Goal: Task Accomplishment & Management: Complete application form

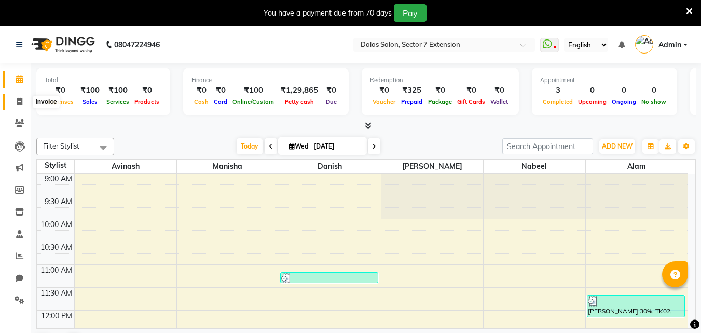
click at [24, 100] on span at bounding box center [19, 102] width 18 height 12
select select "service"
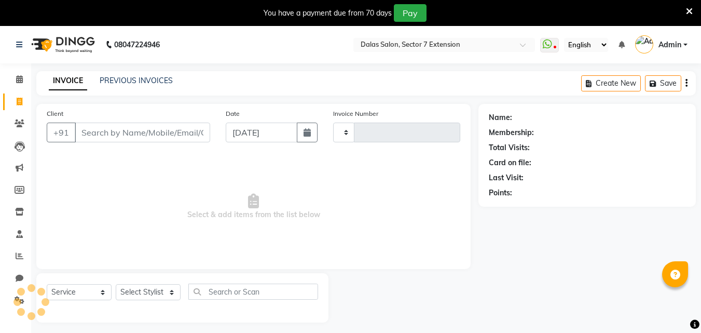
click at [119, 129] on input "Client" at bounding box center [142, 132] width 135 height 20
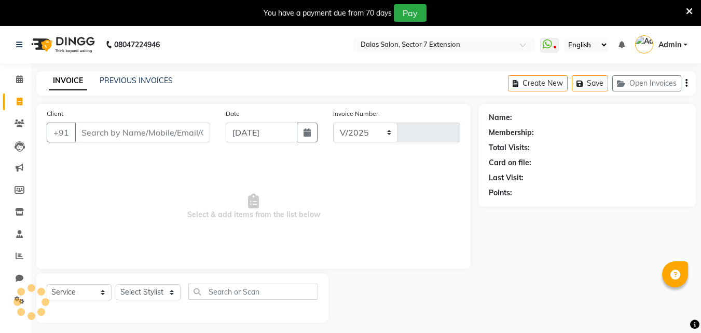
select select "8495"
type input "0721"
click at [127, 129] on input "Client" at bounding box center [142, 132] width 135 height 20
click at [140, 135] on input "Client" at bounding box center [142, 132] width 135 height 20
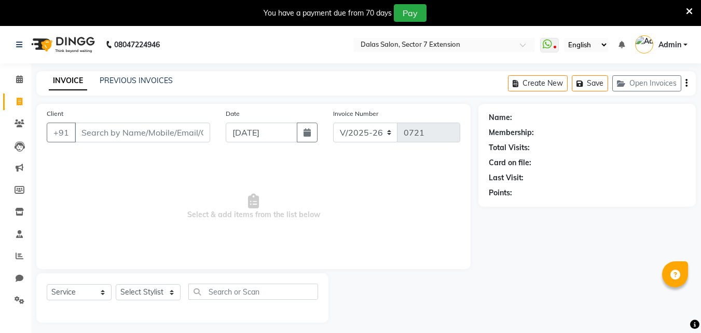
click at [140, 135] on input "Client" at bounding box center [142, 132] width 135 height 20
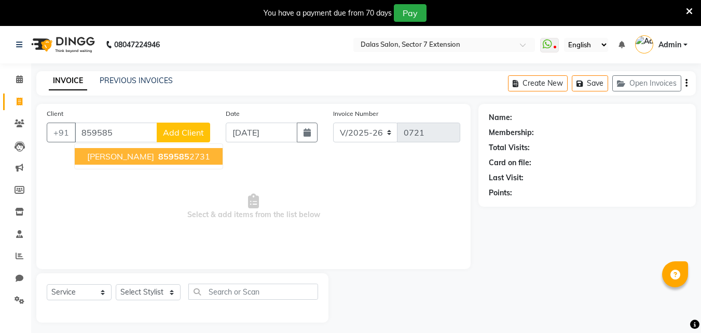
click at [158, 157] on span "859585" at bounding box center [173, 156] width 31 height 10
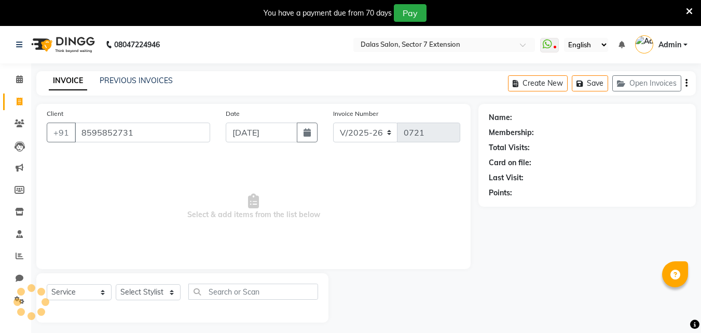
type input "8595852731"
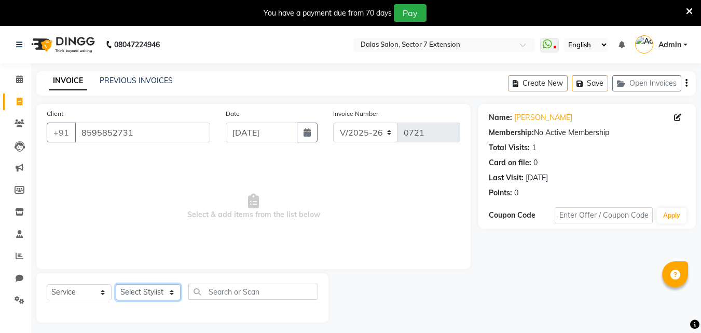
click at [155, 291] on select "Select Stylist [PERSON_NAME] Danish [PERSON_NAME] [PERSON_NAME] [PERSON_NAME]" at bounding box center [148, 292] width 65 height 16
select select "83937"
click at [116, 284] on select "Select Stylist [PERSON_NAME] Danish [PERSON_NAME] [PERSON_NAME] [PERSON_NAME]" at bounding box center [148, 292] width 65 height 16
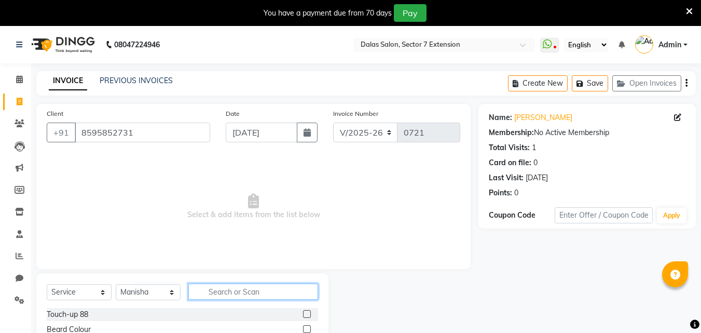
click at [205, 289] on input "text" at bounding box center [253, 291] width 130 height 16
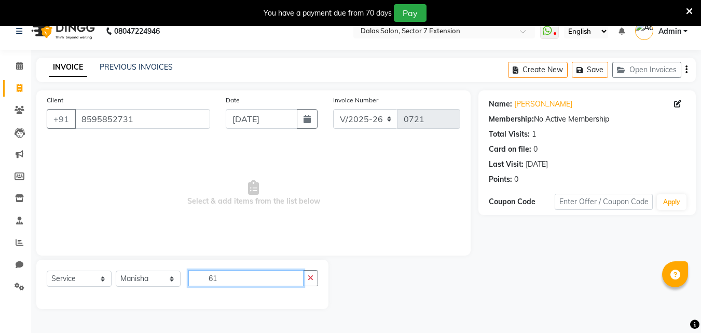
scroll to position [26, 0]
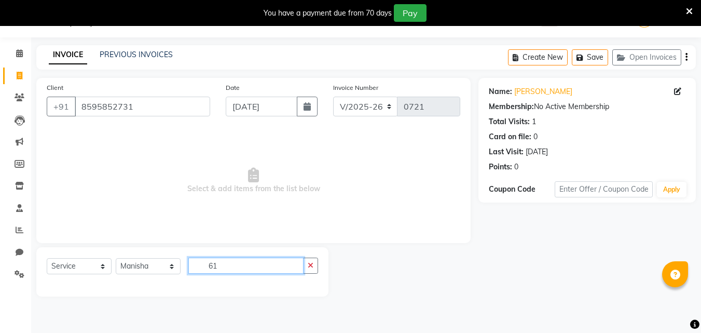
click at [231, 264] on input "61" at bounding box center [245, 265] width 115 height 16
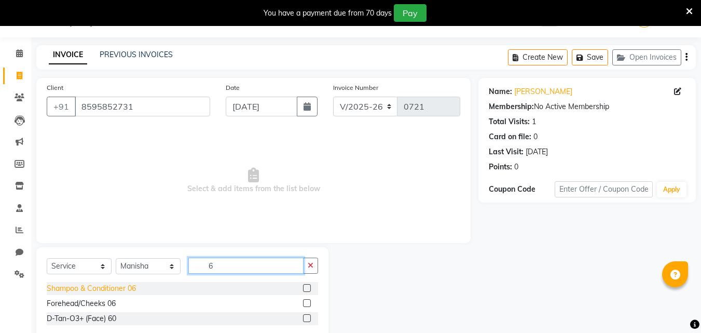
type input "6"
click at [122, 286] on div "Shampoo & Conditioner 06" at bounding box center [91, 288] width 89 height 11
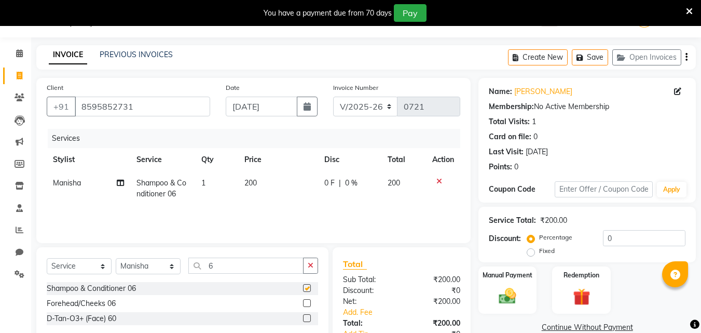
checkbox input "false"
click at [265, 180] on td "200" at bounding box center [278, 188] width 80 height 34
select select "83937"
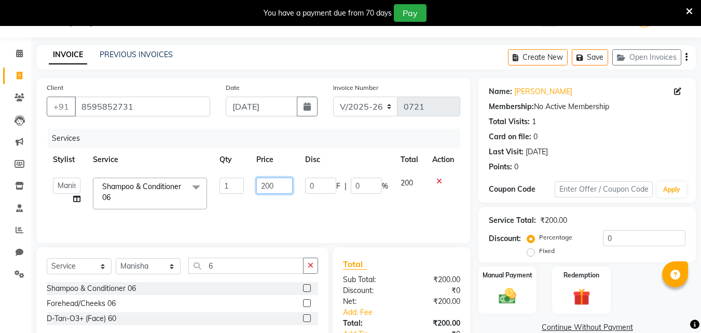
click at [279, 183] on input "200" at bounding box center [274, 185] width 36 height 16
type input "2"
type input "300"
click at [511, 276] on label "Manual Payment" at bounding box center [507, 274] width 50 height 9
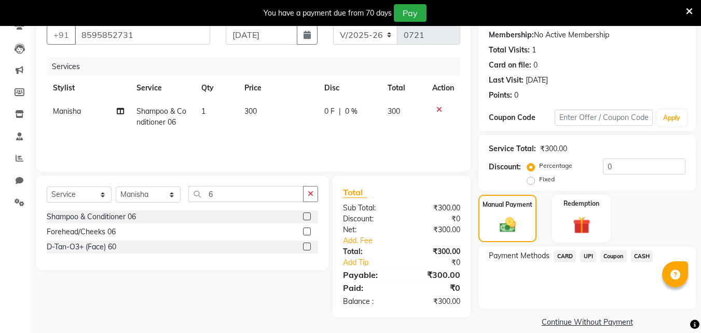
click at [587, 256] on span "UPI" at bounding box center [588, 256] width 16 height 12
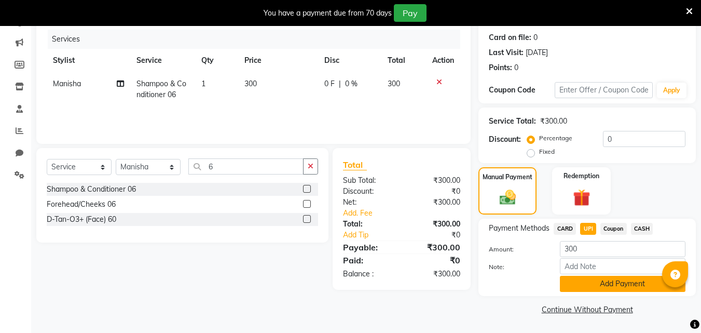
click at [594, 284] on button "Add Payment" at bounding box center [623, 283] width 126 height 16
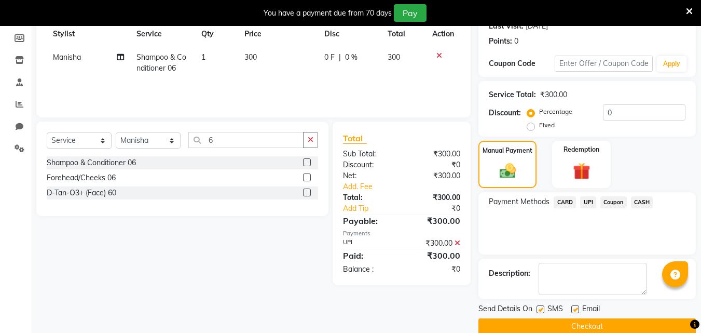
scroll to position [169, 0]
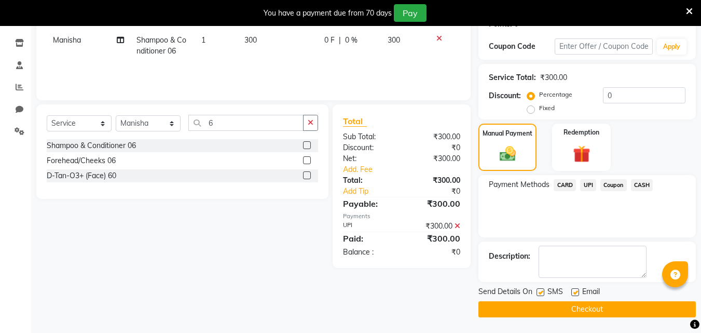
click at [623, 309] on button "Checkout" at bounding box center [586, 309] width 217 height 16
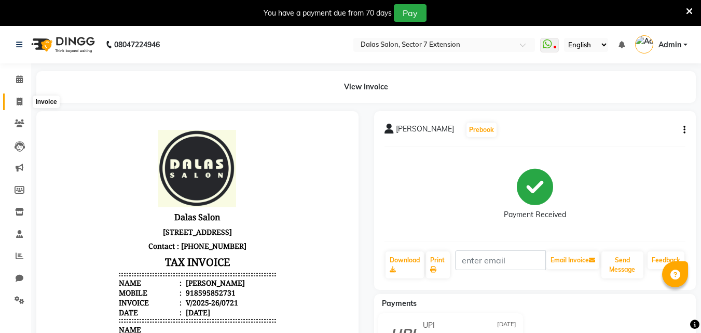
click at [24, 105] on span at bounding box center [19, 102] width 18 height 12
select select "service"
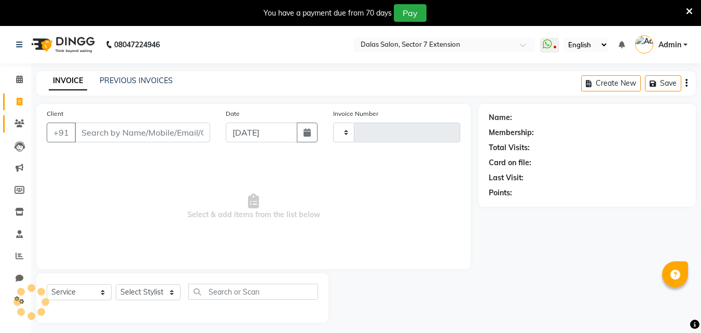
scroll to position [26, 0]
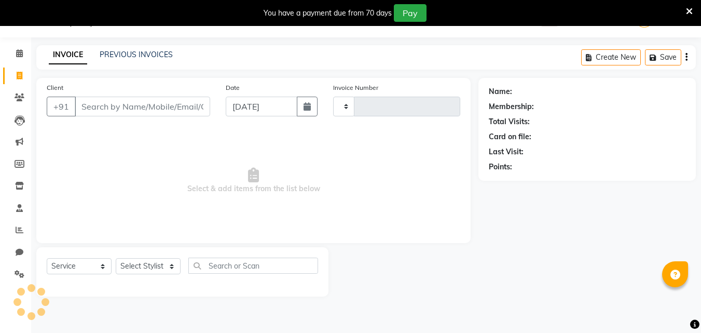
click at [154, 107] on input "Client" at bounding box center [142, 106] width 135 height 20
select select "8495"
type input "0722"
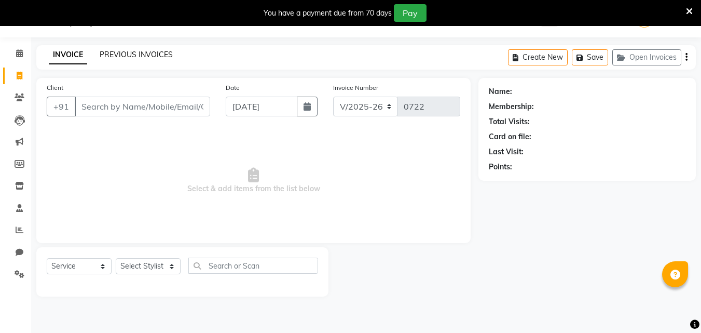
click at [139, 57] on link "PREVIOUS INVOICES" at bounding box center [136, 54] width 73 height 9
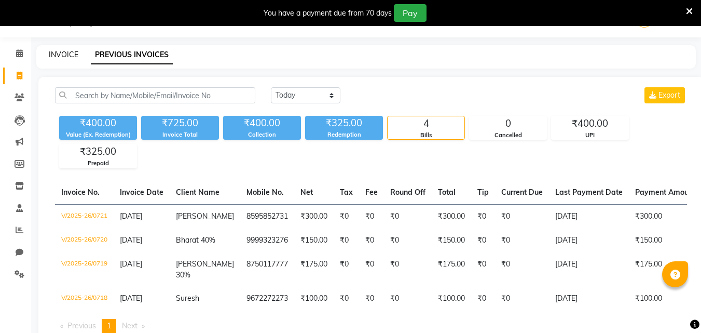
click at [71, 54] on link "INVOICE" at bounding box center [64, 54] width 30 height 9
select select "service"
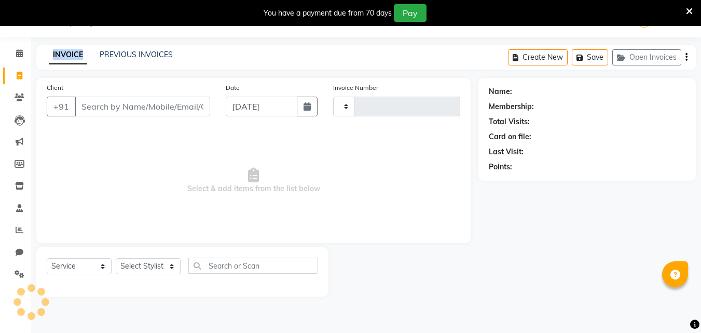
type input "0722"
select select "8495"
